Goal: Task Accomplishment & Management: Use online tool/utility

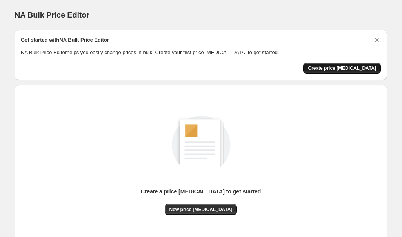
click at [335, 67] on span "Create price change job" at bounding box center [342, 68] width 68 height 6
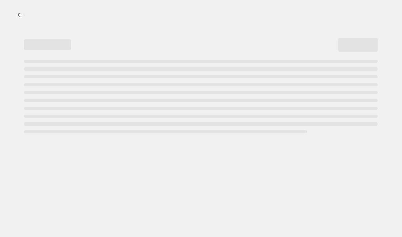
select select "percentage"
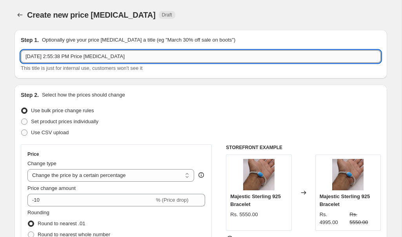
drag, startPoint x: 93, startPoint y: 56, endPoint x: 153, endPoint y: 58, distance: 60.0
click at [153, 58] on input "12 Aug 2025 at 2:55:38 PM Price change job" at bounding box center [201, 56] width 360 height 13
type input "12 Aug 2025 at 2:55:38 PM 40% increase"
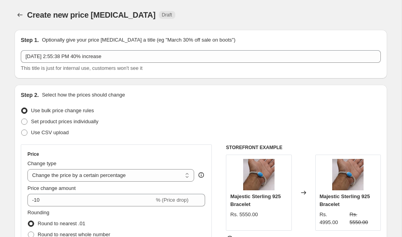
click at [208, 97] on div "Step 2. Select how the prices should change" at bounding box center [201, 95] width 360 height 8
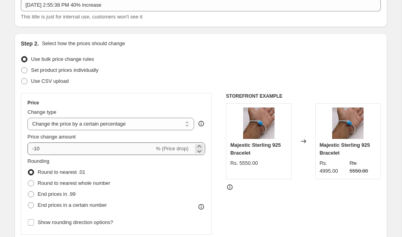
scroll to position [54, 0]
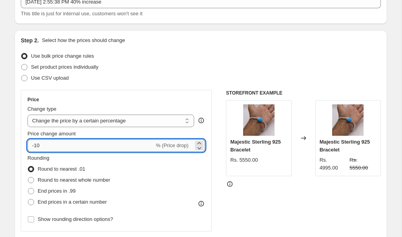
click at [36, 147] on input "-10" at bounding box center [90, 145] width 127 height 13
click at [49, 142] on input "-10" at bounding box center [90, 145] width 127 height 13
type input "-1"
type input "40"
click at [131, 170] on div "Rounding Round to nearest .01 Round to nearest whole number End prices in .99 E…" at bounding box center [116, 180] width 178 height 53
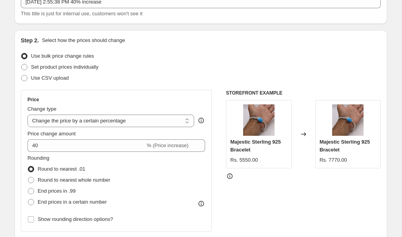
click at [229, 177] on icon at bounding box center [230, 176] width 8 height 8
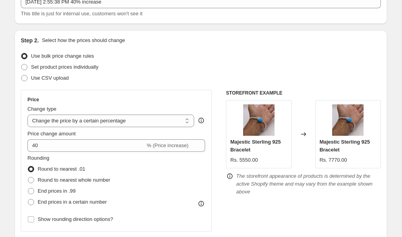
click at [190, 172] on div "Rounding Round to nearest .01 Round to nearest whole number End prices in .99 E…" at bounding box center [116, 180] width 178 height 53
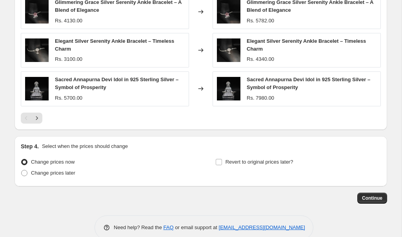
scroll to position [544, 0]
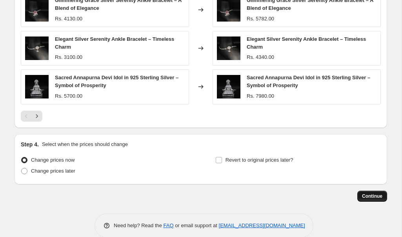
click at [378, 196] on span "Continue" at bounding box center [372, 196] width 20 height 6
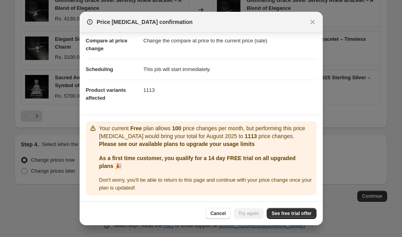
scroll to position [37, 0]
click at [289, 214] on span "See free trial offer" at bounding box center [291, 213] width 40 height 6
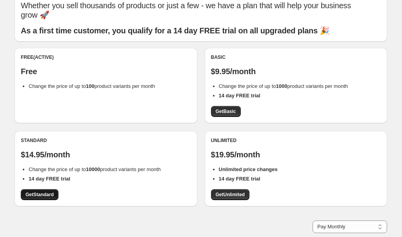
scroll to position [36, 0]
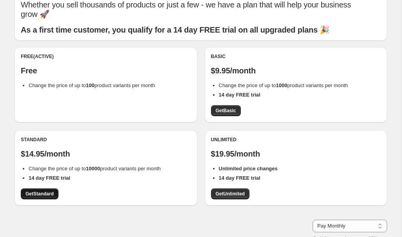
click at [36, 190] on span "Get Standard" at bounding box center [39, 193] width 28 height 6
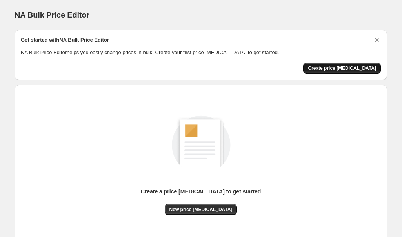
click at [342, 71] on span "Create price change job" at bounding box center [342, 68] width 68 height 6
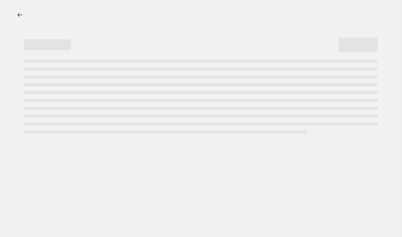
select select "percentage"
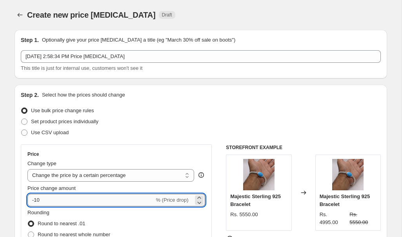
click at [100, 199] on input "-10" at bounding box center [90, 200] width 127 height 13
type input "-1"
type input "40"
click at [187, 221] on div "Rounding Round to nearest .01 Round to nearest whole number End prices in .99 E…" at bounding box center [116, 234] width 178 height 53
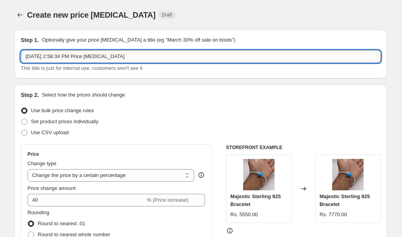
click at [138, 59] on input "12 Aug 2025 at 2:58:34 PM Price change job" at bounding box center [201, 56] width 360 height 13
drag, startPoint x: 93, startPoint y: 56, endPoint x: 141, endPoint y: 56, distance: 48.2
click at [141, 56] on input "12 Aug 2025 at 2:58:34 PM Price change job" at bounding box center [201, 56] width 360 height 13
type input "12 Aug 2025 at 2:58:34 PM 40% increase"
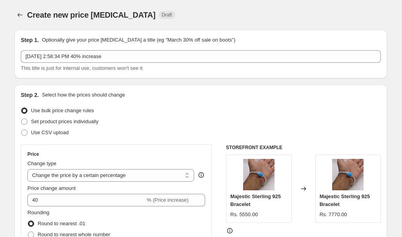
click at [170, 89] on div "Step 2. Select how the prices should change Use bulk price change rules Set pro…" at bounding box center [200, 222] width 372 height 275
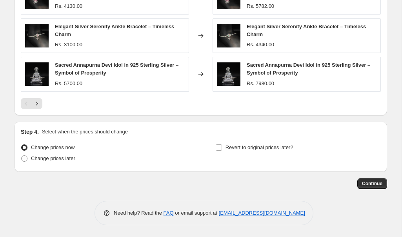
scroll to position [557, 0]
click at [371, 183] on span "Continue" at bounding box center [372, 183] width 20 height 6
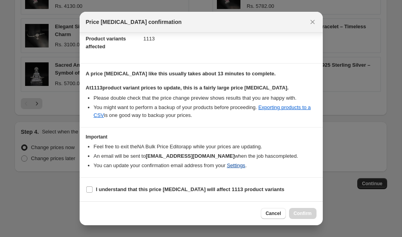
scroll to position [88, 0]
click at [91, 190] on input "I understand that this price change job will affect 1113 product variants" at bounding box center [89, 189] width 6 height 6
checkbox input "true"
click at [299, 214] on span "Confirm" at bounding box center [303, 213] width 18 height 6
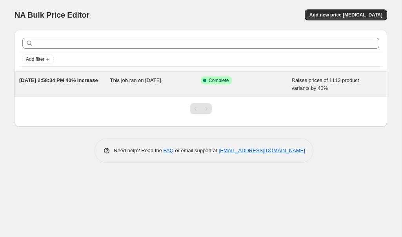
click at [97, 77] on div "12 Aug 2025 at 2:58:34 PM 40% increase" at bounding box center [64, 84] width 91 height 16
